Goal: Task Accomplishment & Management: Use online tool/utility

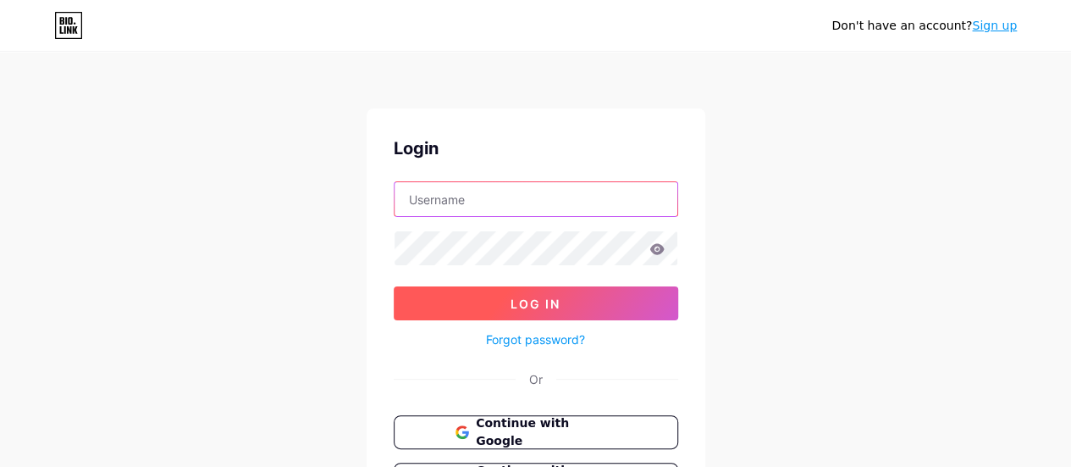
type input "adeccoportugal"
click at [509, 292] on button "Log In" at bounding box center [536, 303] width 284 height 34
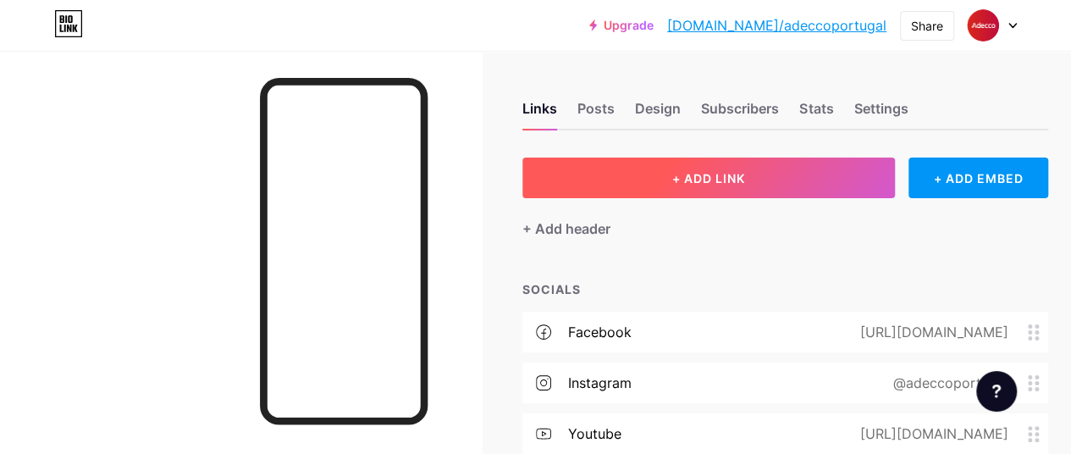
click at [692, 112] on div "Links Posts Design Subscribers Stats Settings" at bounding box center [785, 100] width 526 height 59
click at [688, 185] on span "+ ADD LINK" at bounding box center [708, 178] width 73 height 14
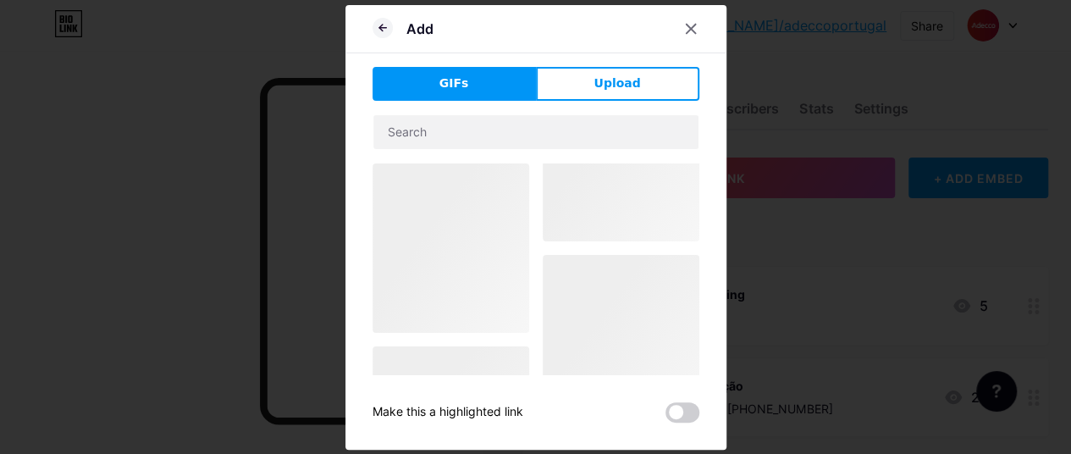
click at [684, 185] on div at bounding box center [536, 391] width 327 height 457
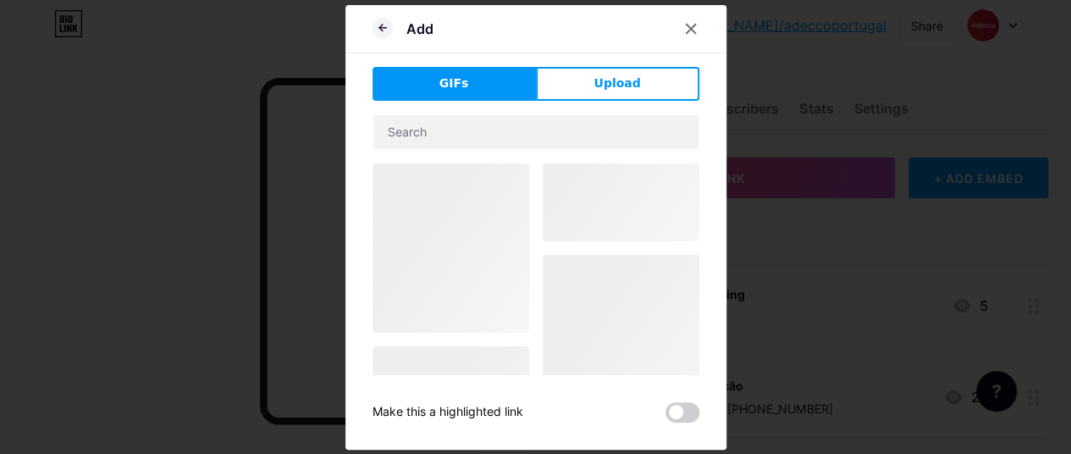
click at [686, 187] on div at bounding box center [536, 391] width 327 height 457
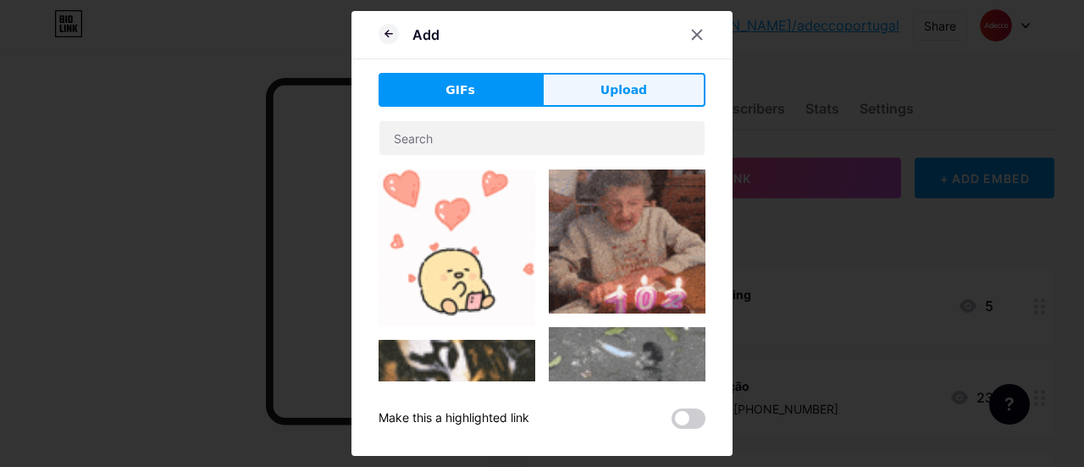
click at [567, 92] on button "Upload" at bounding box center [623, 90] width 163 height 34
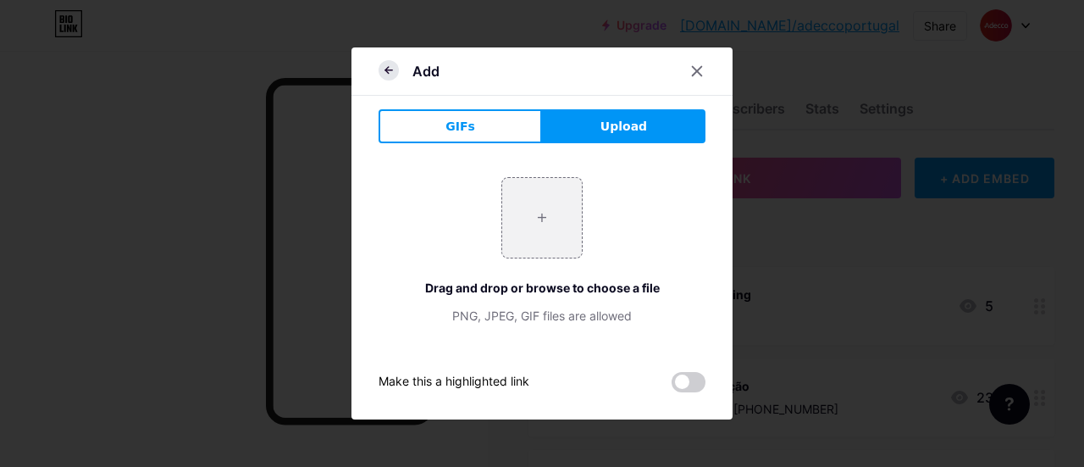
click at [378, 73] on icon at bounding box center [388, 70] width 20 height 20
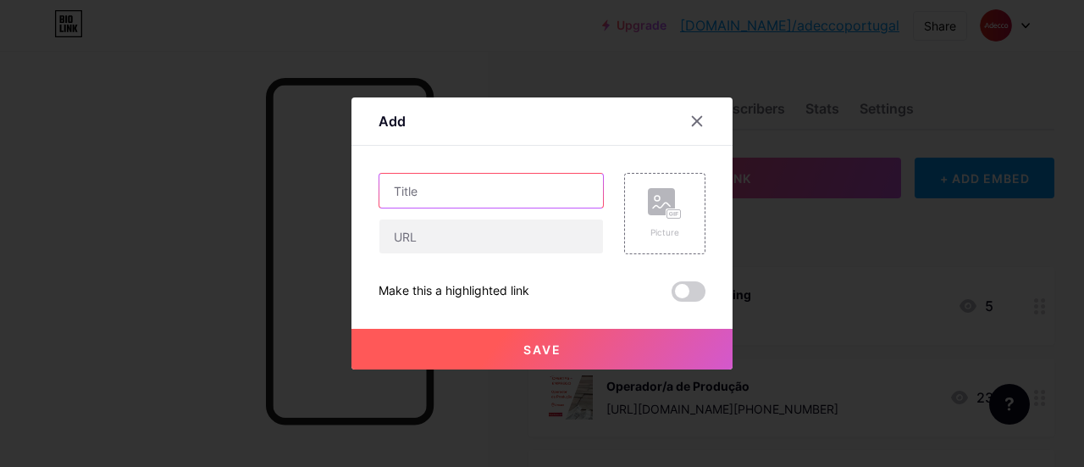
click at [410, 190] on input "text" at bounding box center [491, 191] width 224 height 34
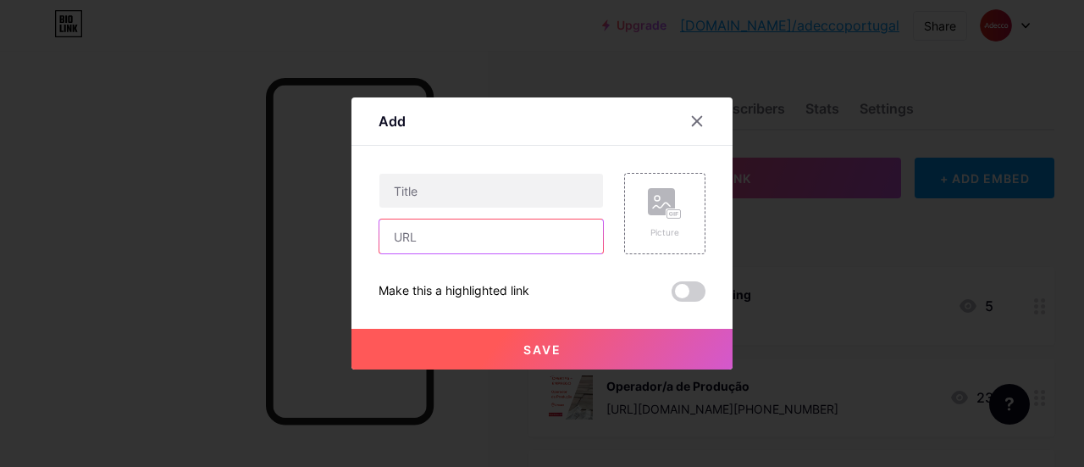
click at [428, 247] on input "text" at bounding box center [491, 236] width 224 height 34
type input "v"
paste input "[URL][DOMAIN_NAME][PERSON_NAME]"
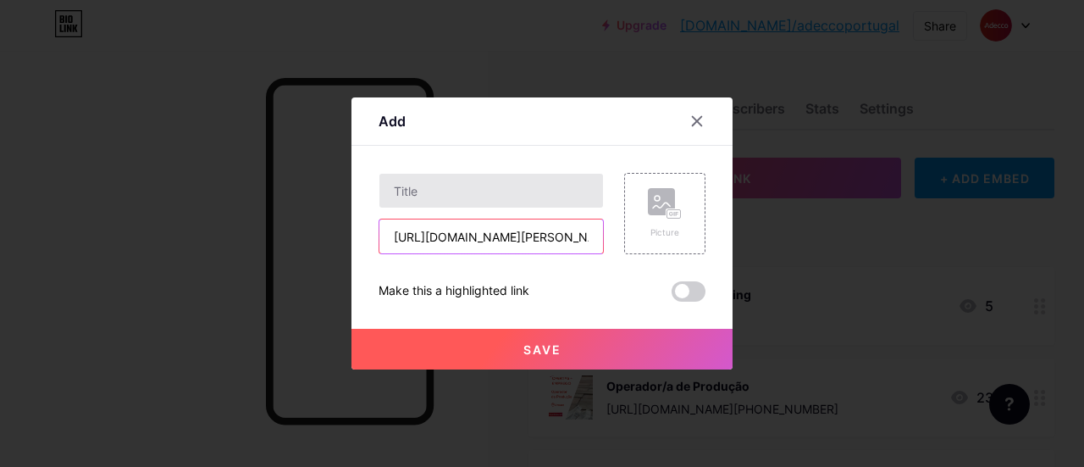
scroll to position [0, 576]
type input "[URL][DOMAIN_NAME][PERSON_NAME]"
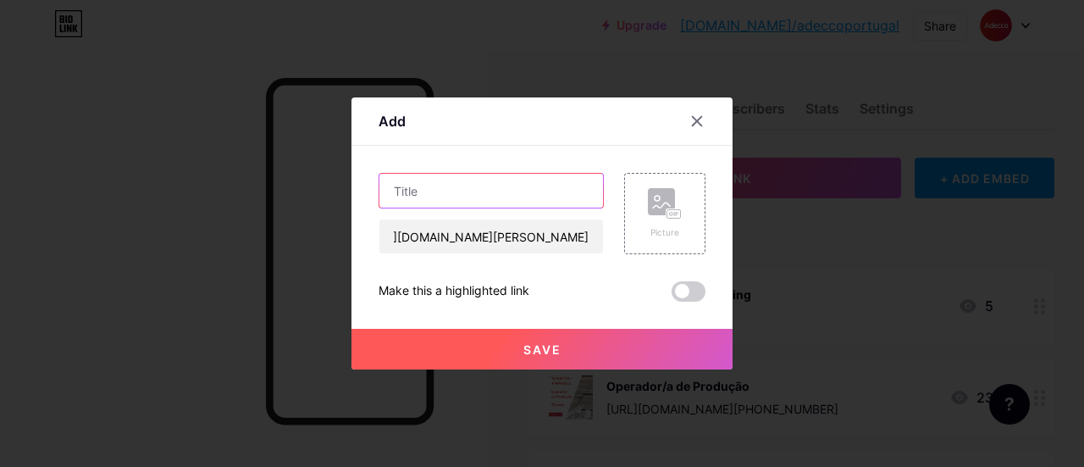
click at [411, 194] on input "text" at bounding box center [491, 191] width 224 height 34
type input "L"
type input "Diário da Manhã, TVI - [PERSON_NAME]"
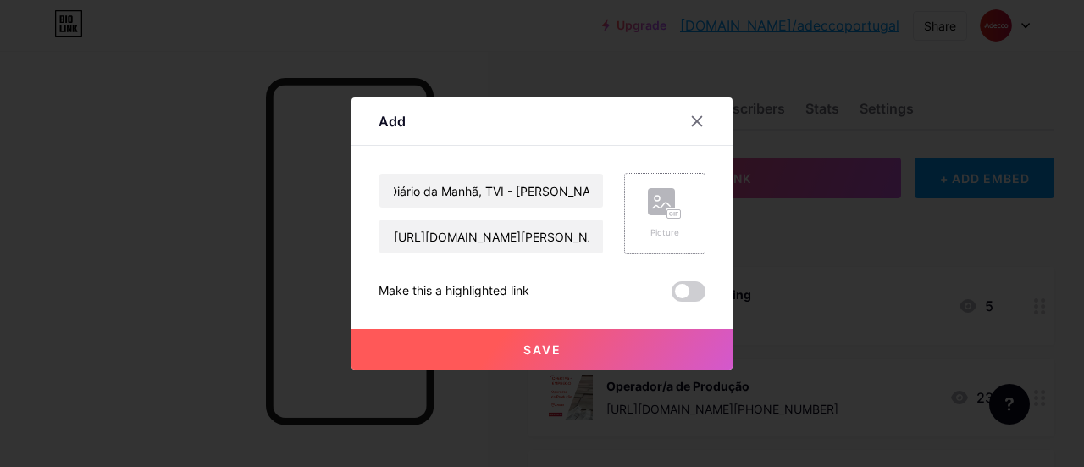
click at [649, 219] on div "Picture" at bounding box center [665, 213] width 34 height 51
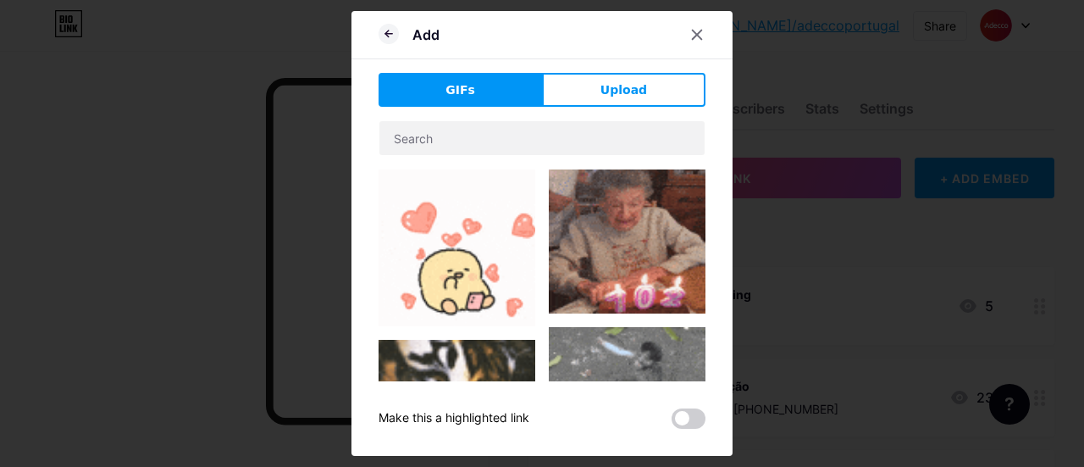
click at [609, 107] on div "GIFs Upload Content YouTube Play YouTube video without leaving your page. ADD V…" at bounding box center [541, 251] width 327 height 356
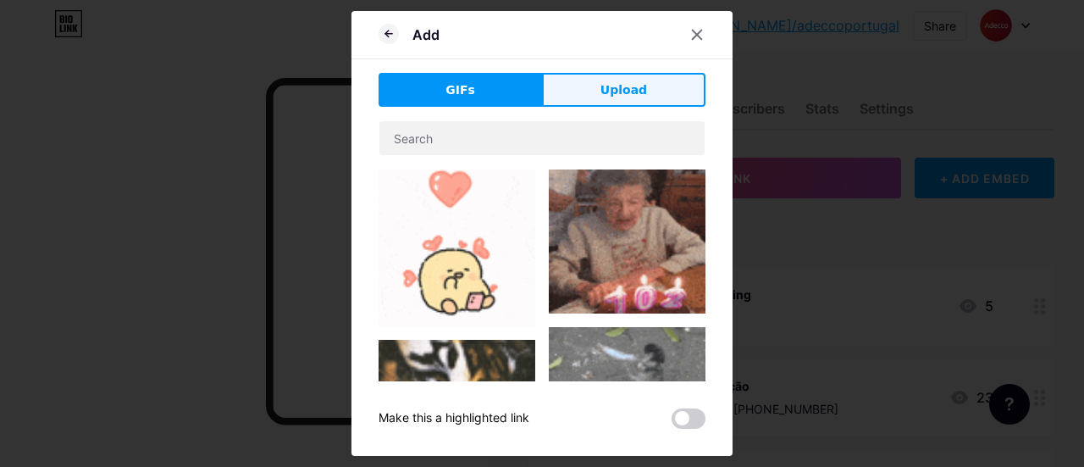
click at [584, 102] on button "Upload" at bounding box center [623, 90] width 163 height 34
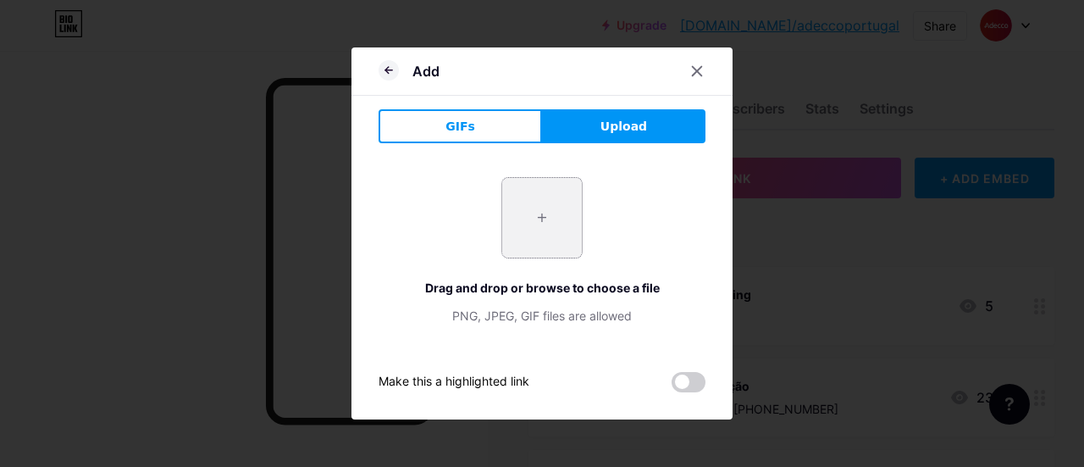
click at [516, 211] on input "file" at bounding box center [542, 218] width 80 height 80
type input "C:\fakepath\Vânia.png"
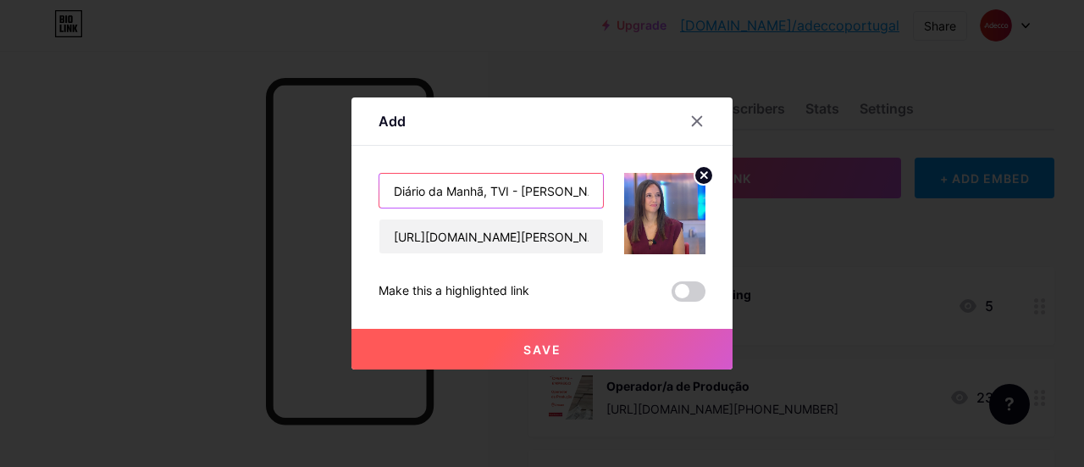
scroll to position [0, 5]
drag, startPoint x: 582, startPoint y: 185, endPoint x: 598, endPoint y: 185, distance: 16.1
click at [598, 185] on input "Diário da Manhã, TVI - [PERSON_NAME]" at bounding box center [491, 191] width 224 height 34
click at [594, 187] on input "Diário da Manhã, TVI - [PERSON_NAME]" at bounding box center [491, 191] width 224 height 34
click at [566, 345] on button "Save" at bounding box center [541, 349] width 381 height 41
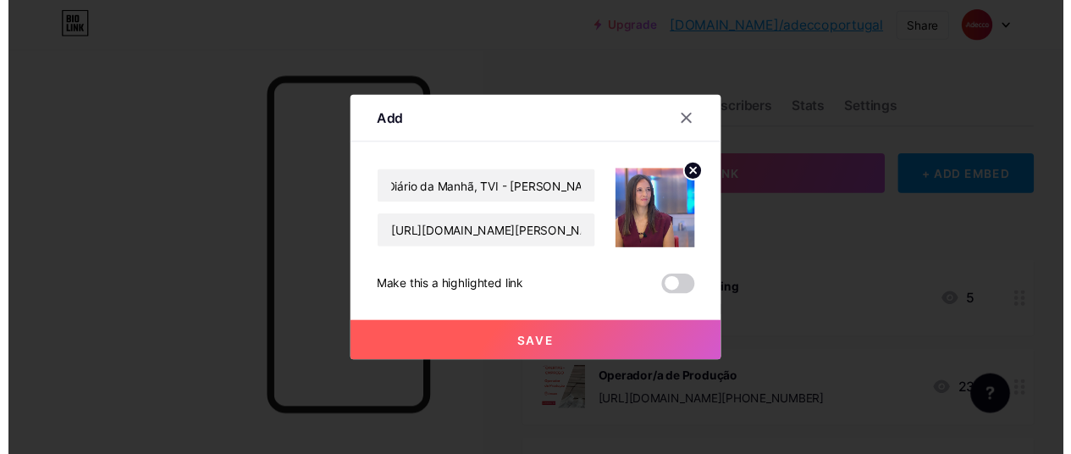
scroll to position [0, 0]
